Goal: Find specific page/section: Find specific page/section

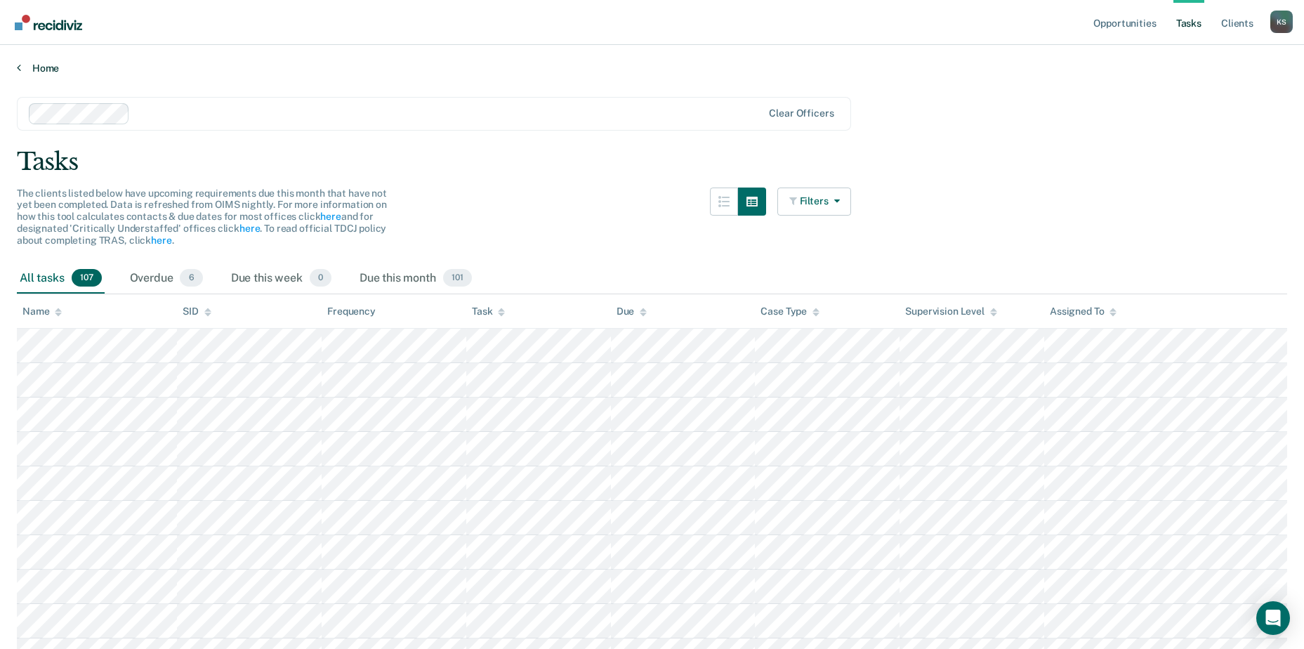
click at [42, 62] on link "Home" at bounding box center [652, 68] width 1270 height 13
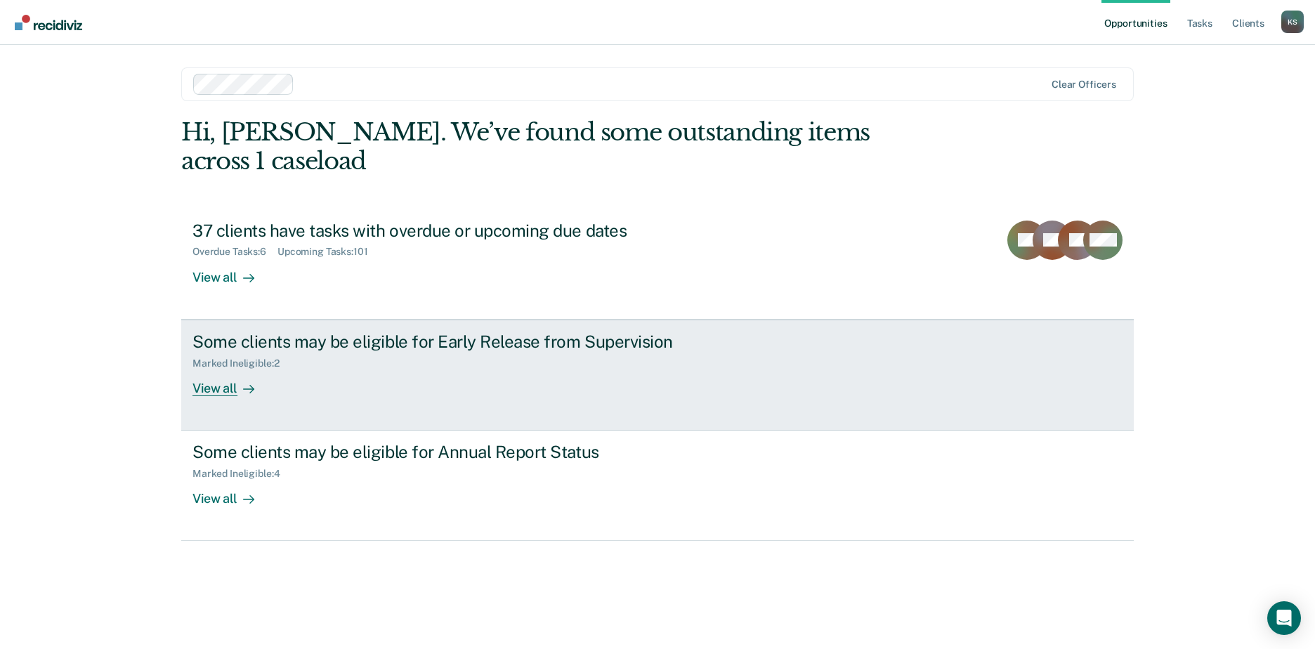
click at [257, 352] on div "Marked Ineligible : 2" at bounding box center [438, 361] width 493 height 18
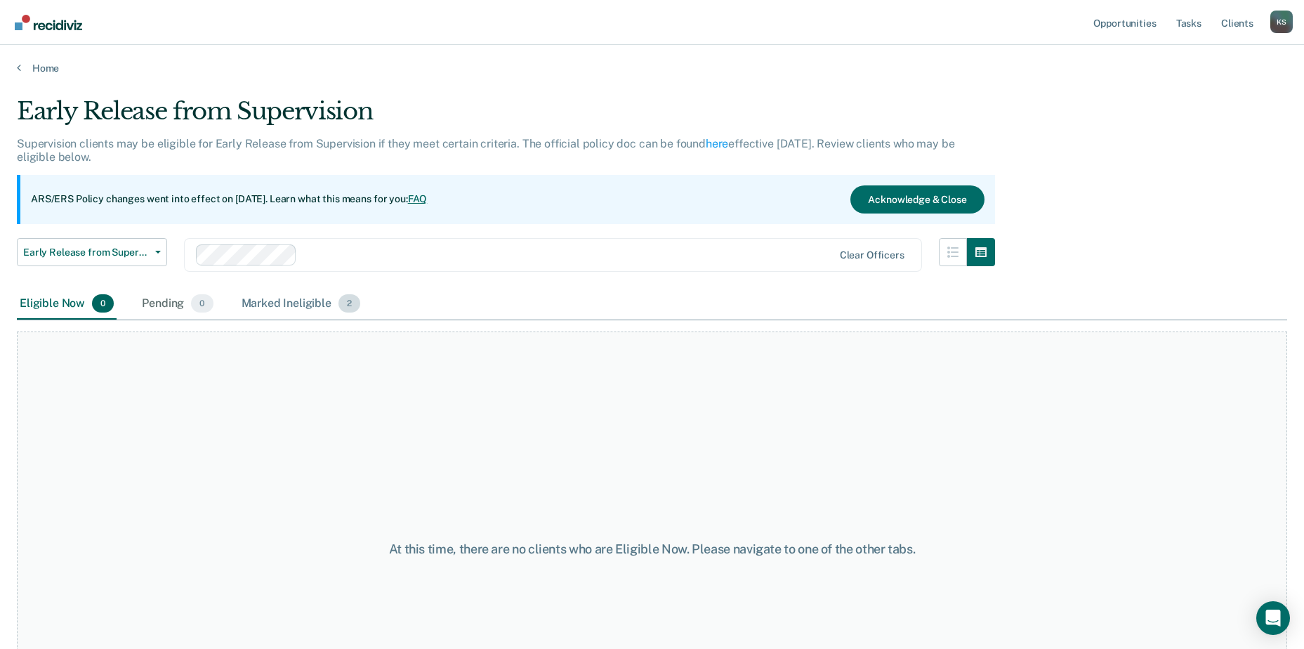
click at [340, 310] on div "Marked Ineligible 2" at bounding box center [301, 304] width 125 height 31
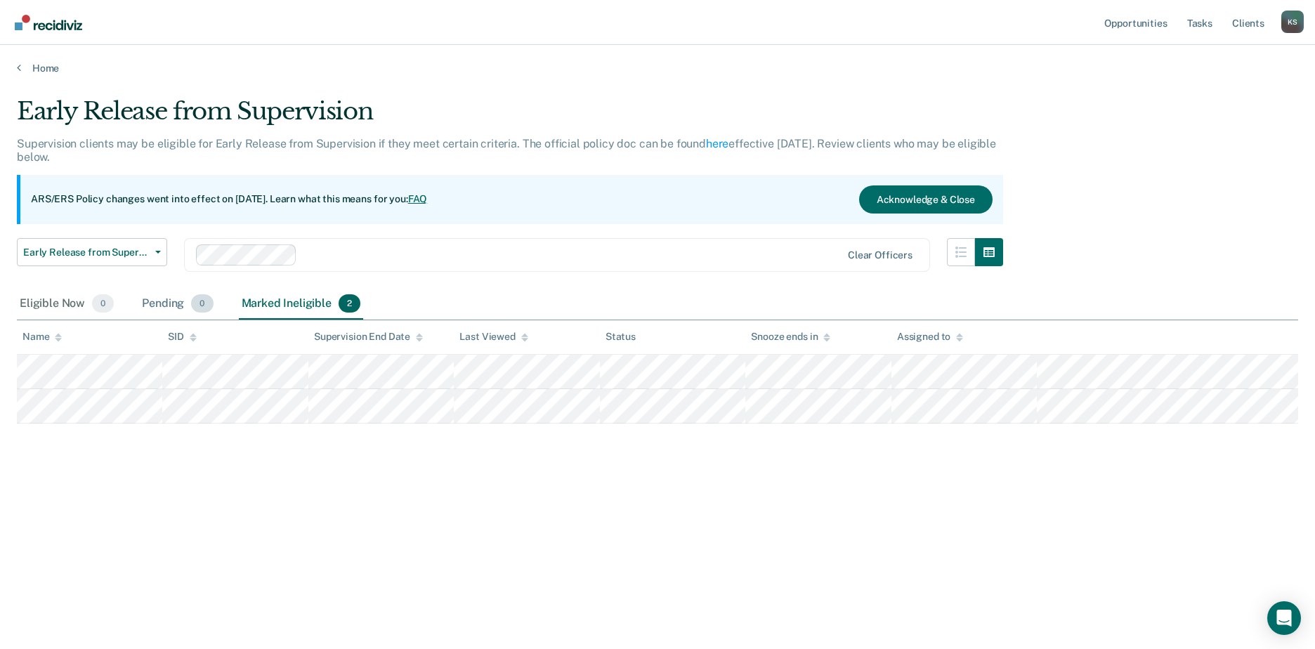
click at [174, 303] on div "Pending 0" at bounding box center [177, 304] width 77 height 31
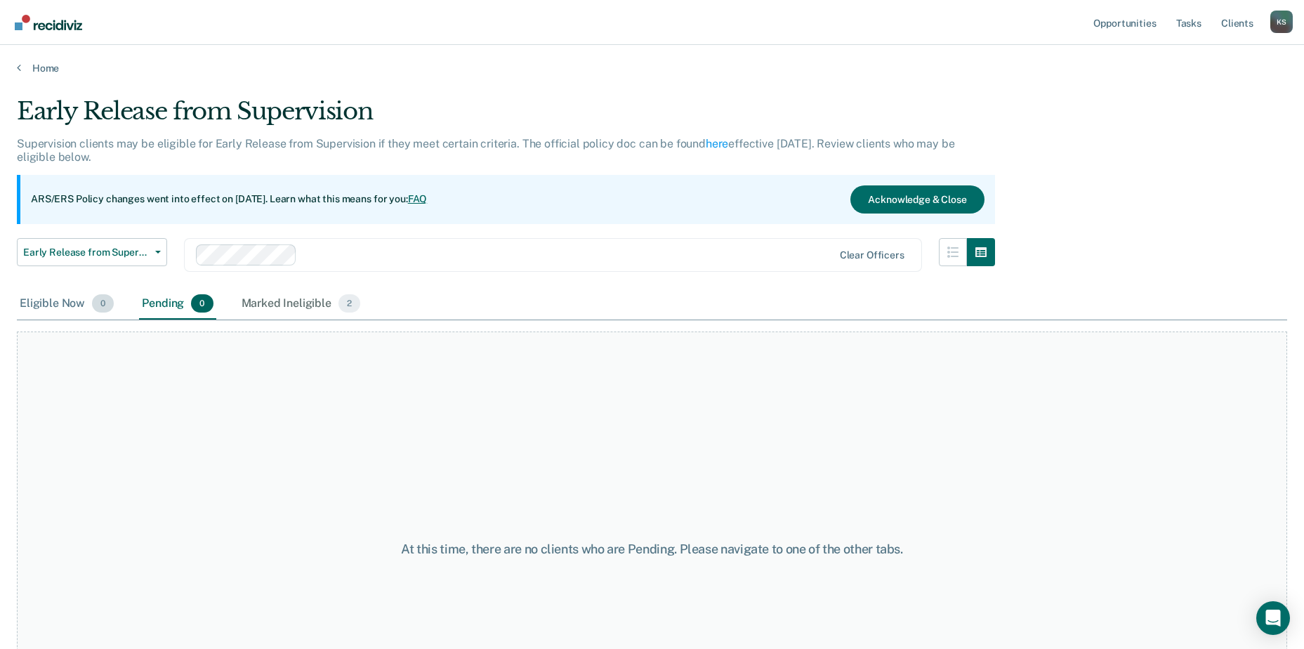
click at [48, 305] on div "Eligible Now 0" at bounding box center [67, 304] width 100 height 31
click at [48, 70] on link "Home" at bounding box center [652, 68] width 1270 height 13
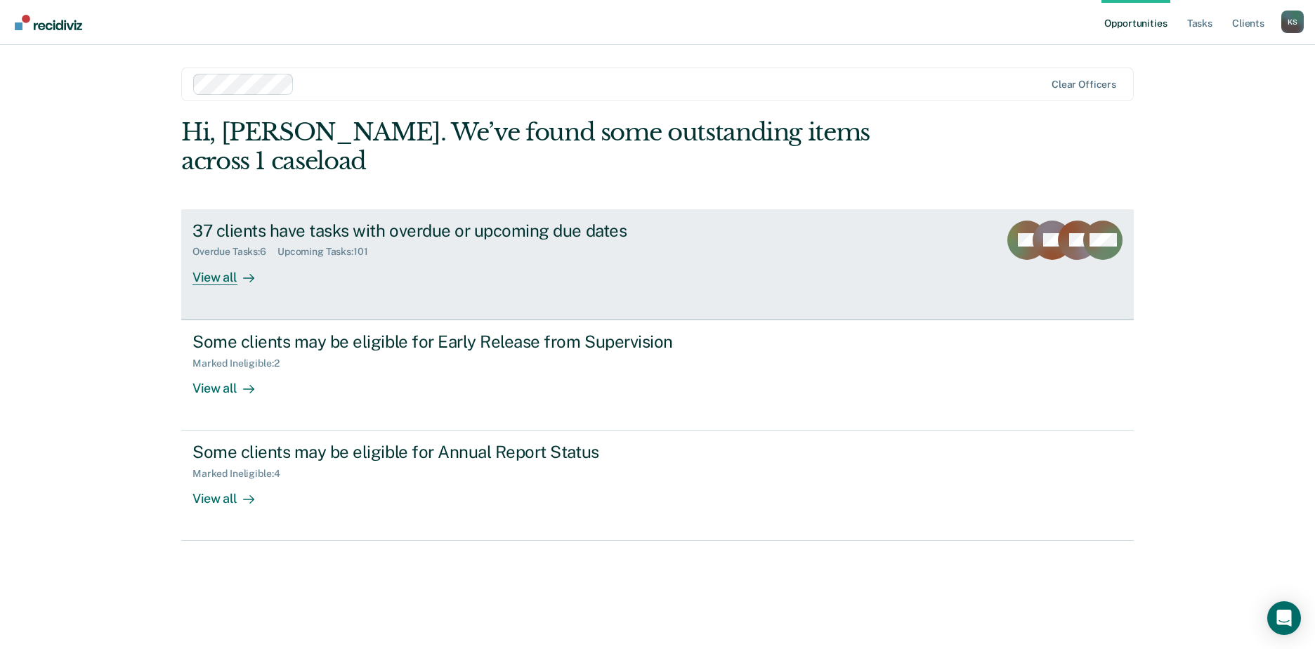
click at [309, 221] on div "37 clients have tasks with overdue or upcoming due dates" at bounding box center [438, 231] width 493 height 20
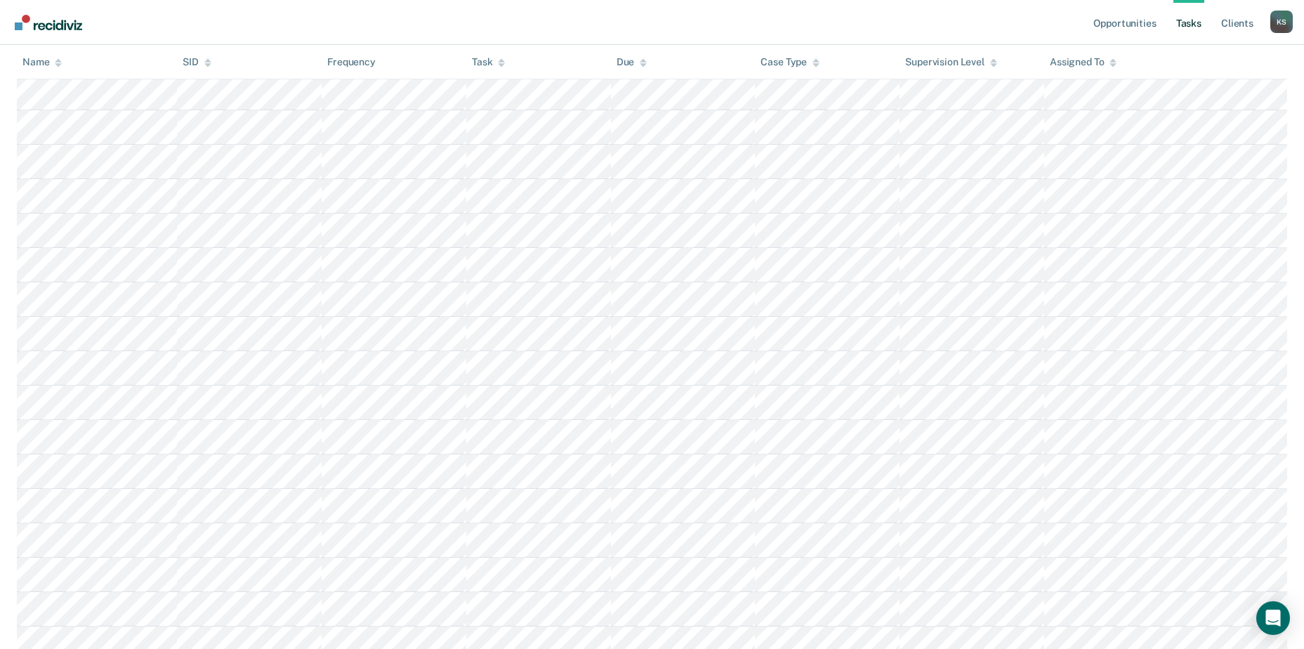
scroll to position [632, 0]
